Goal: Information Seeking & Learning: Learn about a topic

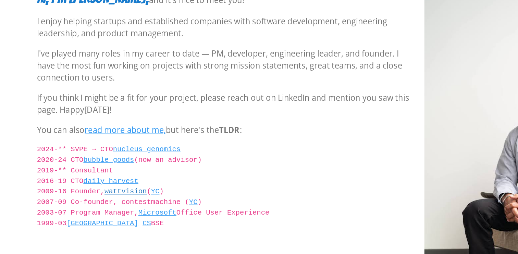
click at [97, 182] on link "wattvision" at bounding box center [97, 180] width 29 height 5
click at [99, 189] on code "2024-** SVPE → CTO nucleus genomics 2020-24 CTO bubble goods (now an advisor) 2…" at bounding box center [165, 181] width 256 height 65
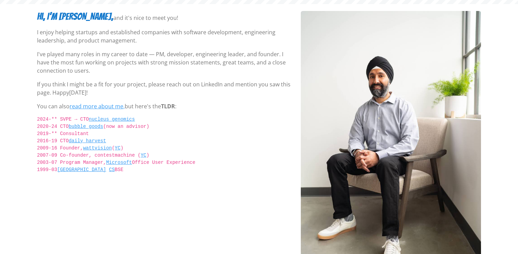
scroll to position [90, 0]
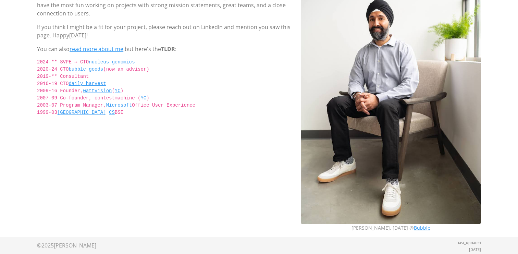
click at [273, 138] on div "Hi, I’m [PERSON_NAME], and it's nice to meet you! I enjoy helping startups and …" at bounding box center [165, 95] width 264 height 283
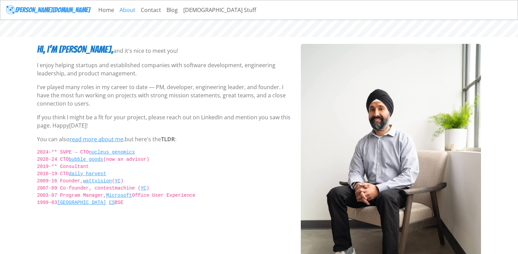
click at [117, 10] on link "About" at bounding box center [127, 10] width 21 height 14
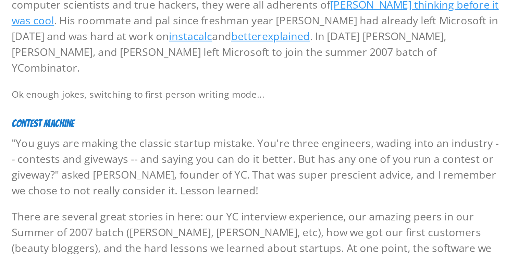
scroll to position [654, 0]
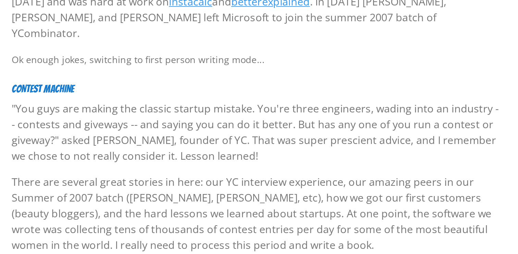
click at [96, 76] on p ""You guys are making the classic startup mistake. You're three engineers, wadin…" at bounding box center [165, 89] width 256 height 33
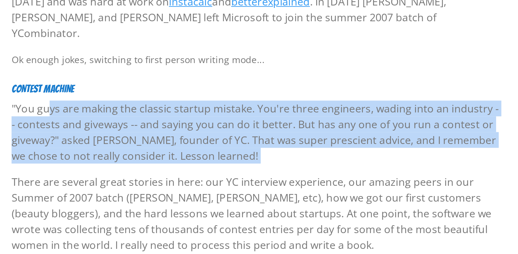
click at [96, 76] on p ""You guys are making the classic startup mistake. You're three engineers, wadin…" at bounding box center [165, 89] width 256 height 33
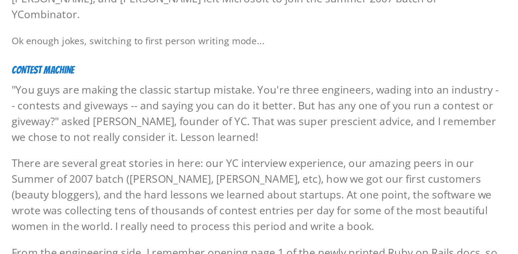
click at [99, 77] on p ""You guys are making the classic startup mistake. You're three engineers, wadin…" at bounding box center [165, 89] width 256 height 33
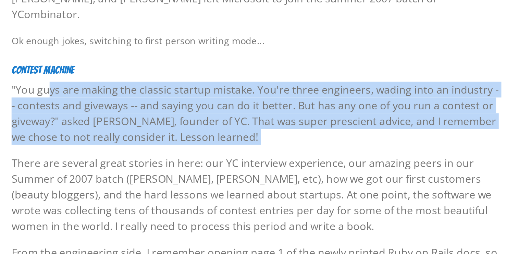
click at [99, 77] on p ""You guys are making the classic startup mistake. You're three engineers, wadin…" at bounding box center [165, 89] width 256 height 33
click at [103, 81] on div "Savraj Singh Dhanjal I've tried to do something a little different here, and I'…" at bounding box center [165, 148] width 264 height 1516
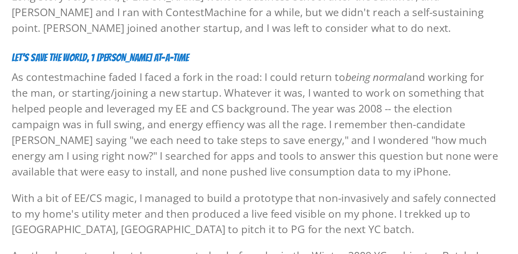
scroll to position [729, 0]
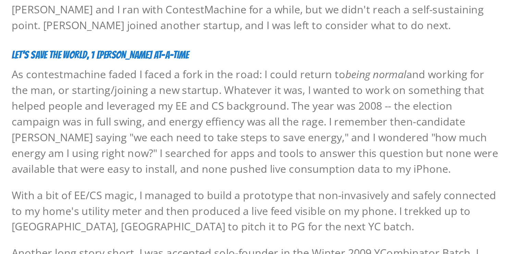
click at [103, 172] on p "As contestmachine faded I faced a fork in the road: I could return to being nor…" at bounding box center [165, 185] width 256 height 58
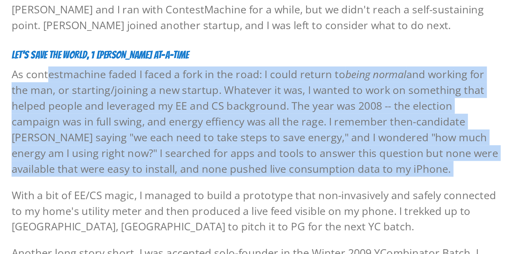
click at [103, 172] on p "As contestmachine faded I faced a fork in the road: I could return to being nor…" at bounding box center [165, 185] width 256 height 58
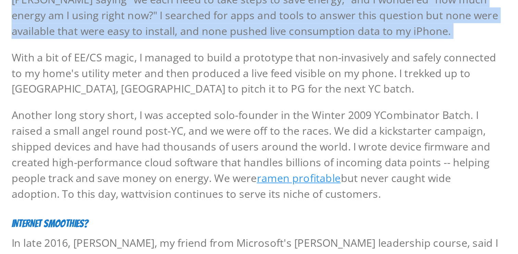
scroll to position [821, 0]
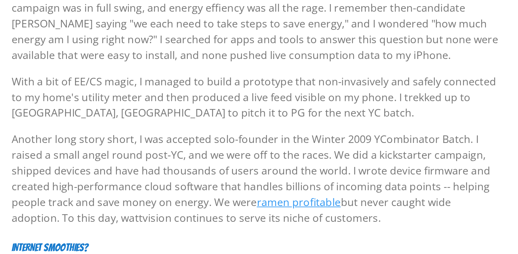
click at [101, 127] on p "With a bit of EE/CS magic, I managed to build a prototype that non-invasively a…" at bounding box center [165, 139] width 256 height 25
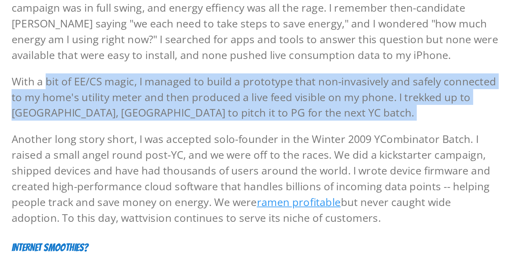
click at [101, 127] on p "With a bit of EE/CS magic, I managed to build a prototype that non-invasively a…" at bounding box center [165, 139] width 256 height 25
click at [102, 127] on p "With a bit of EE/CS magic, I managed to build a prototype that non-invasively a…" at bounding box center [165, 139] width 256 height 25
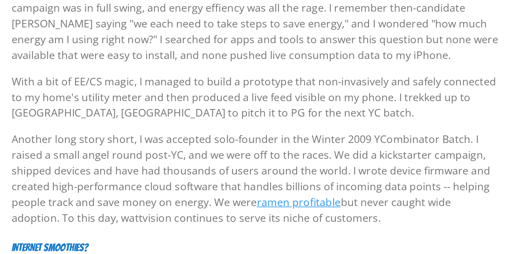
click at [110, 157] on p "Another long story short, I was accepted solo-founder in the Winter 2009 YCombi…" at bounding box center [165, 181] width 256 height 49
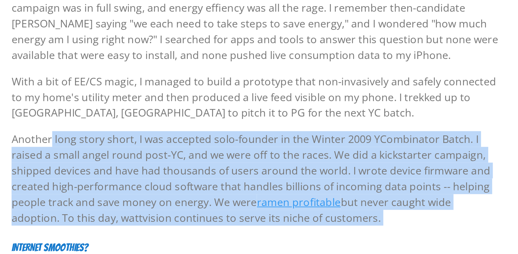
click at [110, 157] on p "Another long story short, I was accepted solo-founder in the Winter 2009 YCombi…" at bounding box center [165, 181] width 256 height 49
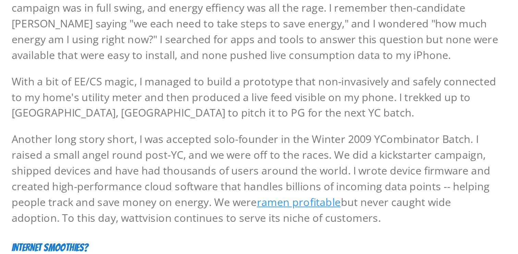
click at [123, 157] on p "Another long story short, I was accepted solo-founder in the Winter 2009 YCombi…" at bounding box center [165, 181] width 256 height 49
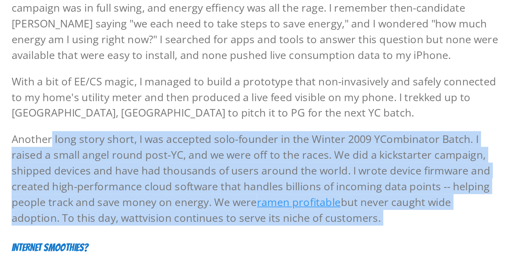
click at [123, 157] on p "Another long story short, I was accepted solo-founder in the Winter 2009 YCombi…" at bounding box center [165, 181] width 256 height 49
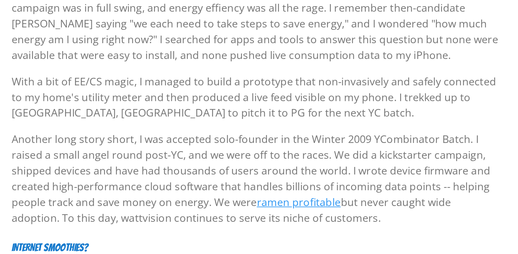
click at [128, 157] on p "Another long story short, I was accepted solo-founder in the Winter 2009 YCombi…" at bounding box center [165, 181] width 256 height 49
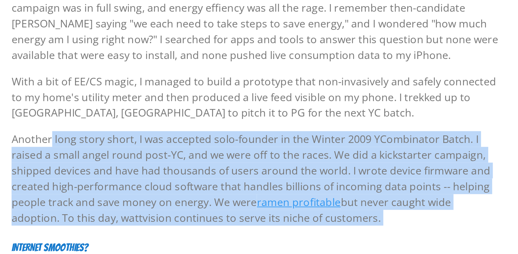
click at [128, 157] on p "Another long story short, I was accepted solo-founder in the Winter 2009 YCombi…" at bounding box center [165, 181] width 256 height 49
click at [130, 157] on p "Another long story short, I was accepted solo-founder in the Winter 2009 YCombi…" at bounding box center [165, 181] width 256 height 49
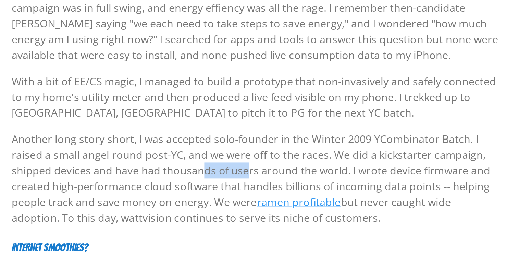
click at [130, 157] on p "Another long story short, I was accepted solo-founder in the Winter 2009 YCombi…" at bounding box center [165, 181] width 256 height 49
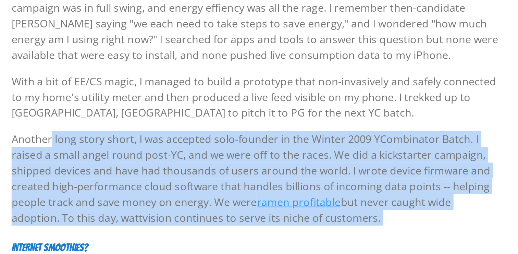
click at [130, 157] on p "Another long story short, I was accepted solo-founder in the Winter 2009 YCombi…" at bounding box center [165, 181] width 256 height 49
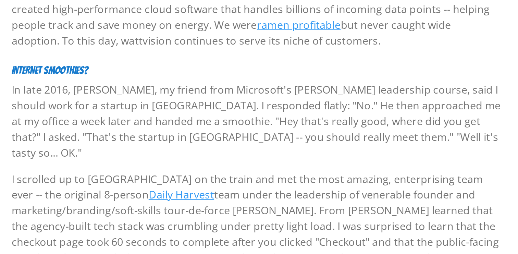
scroll to position [881, 0]
